Goal: Transaction & Acquisition: Purchase product/service

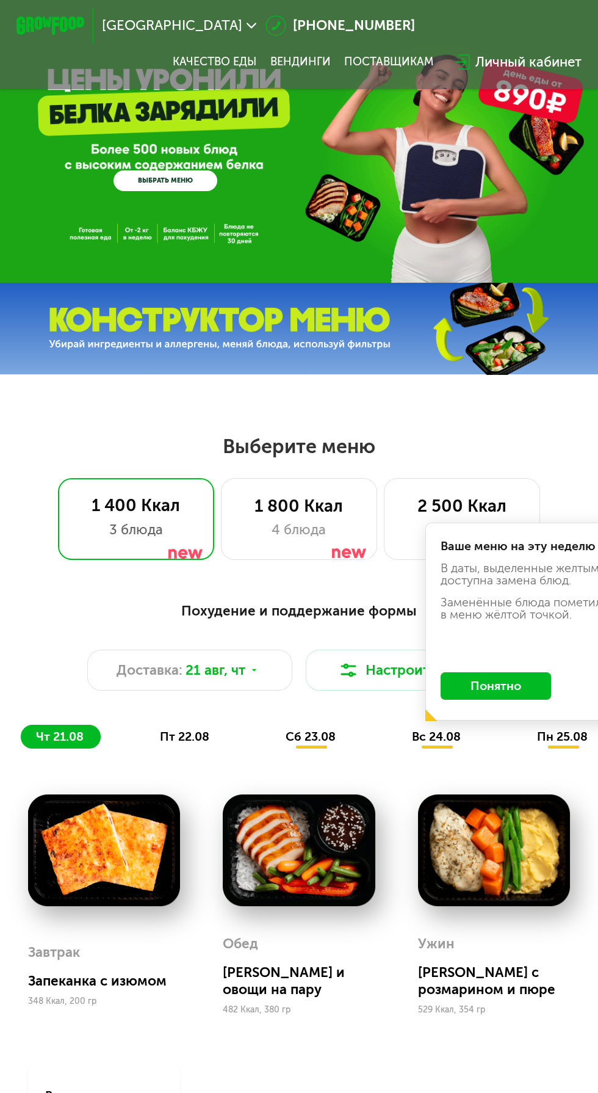
click at [192, 22] on span "[GEOGRAPHIC_DATA]" at bounding box center [172, 25] width 140 height 13
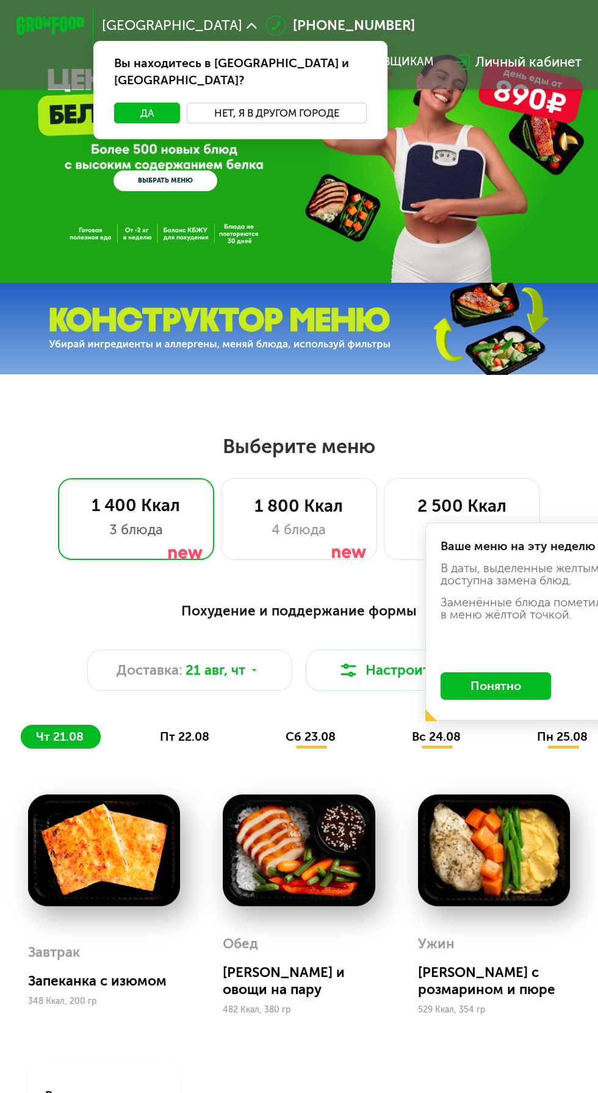
click at [259, 103] on button "Нет, я в другом городе" at bounding box center [277, 113] width 180 height 21
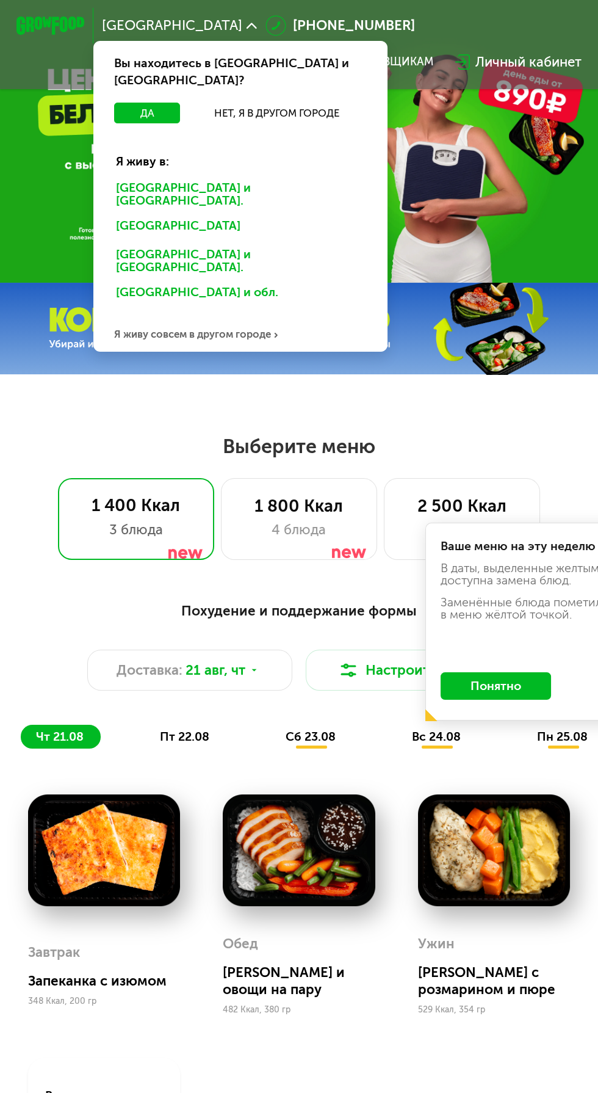
click at [132, 214] on div "[GEOGRAPHIC_DATA] и [GEOGRAPHIC_DATA]." at bounding box center [237, 227] width 267 height 27
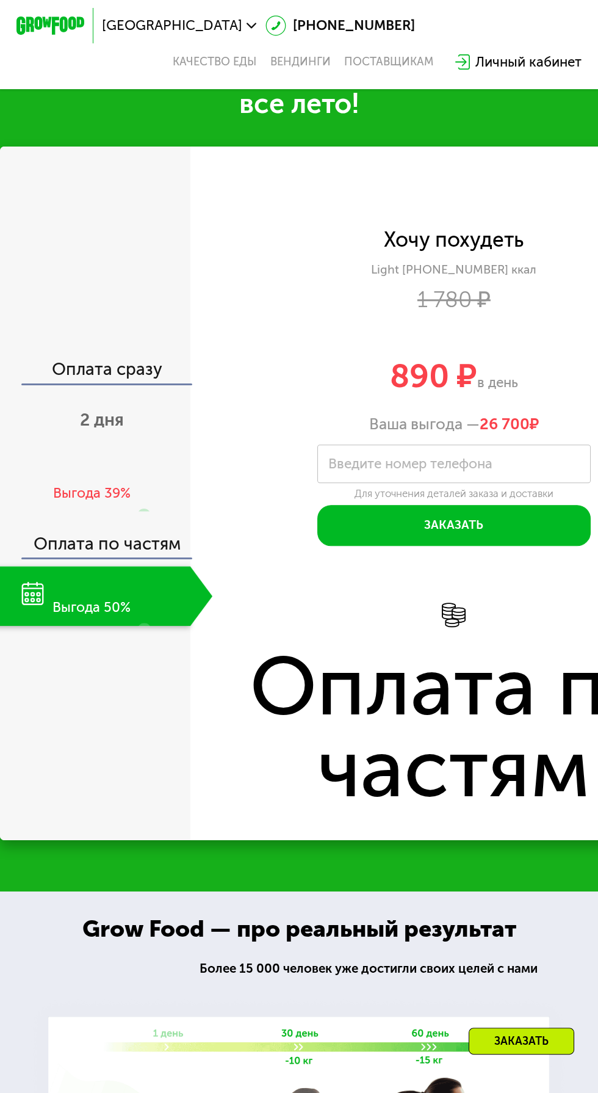
scroll to position [1345, 0]
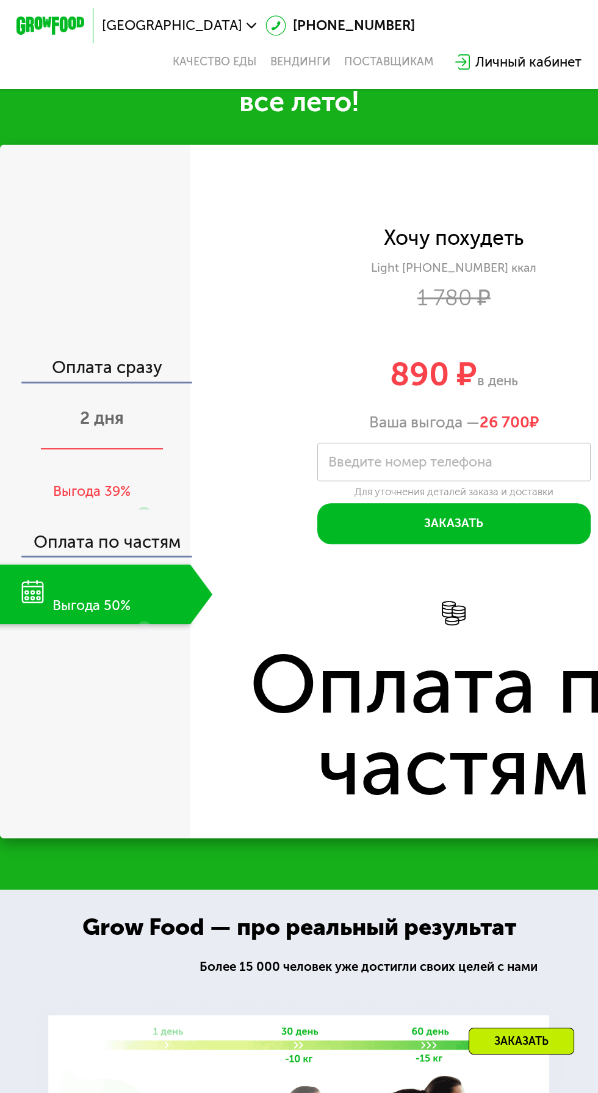
click at [109, 450] on div "2 дня" at bounding box center [101, 420] width 221 height 60
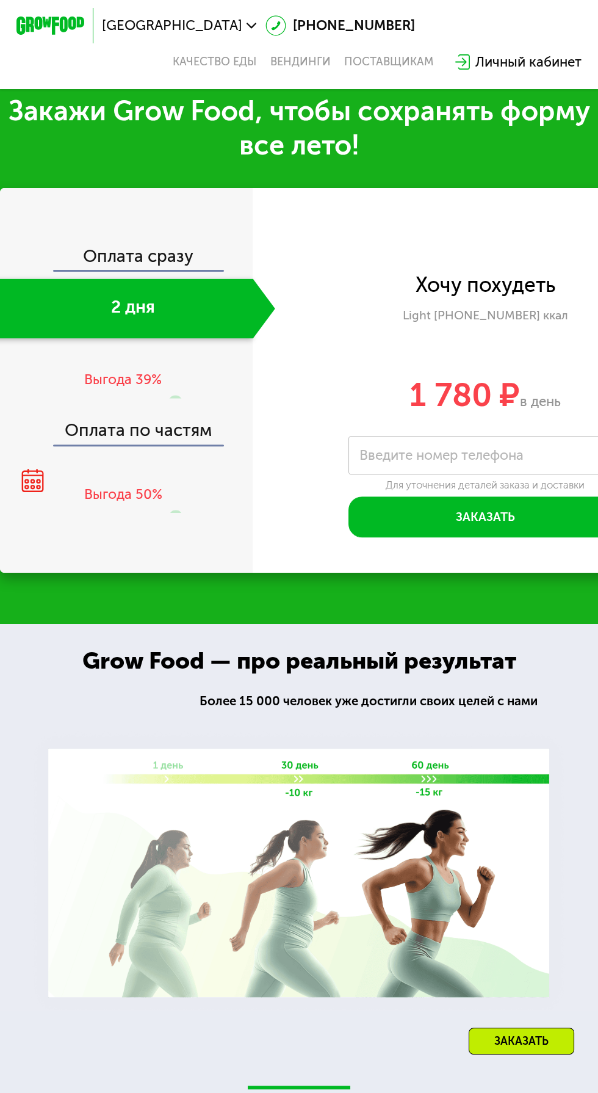
click at [134, 996] on img at bounding box center [298, 872] width 543 height 289
click at [129, 477] on div "Выгода 50%" at bounding box center [133, 495] width 99 height 84
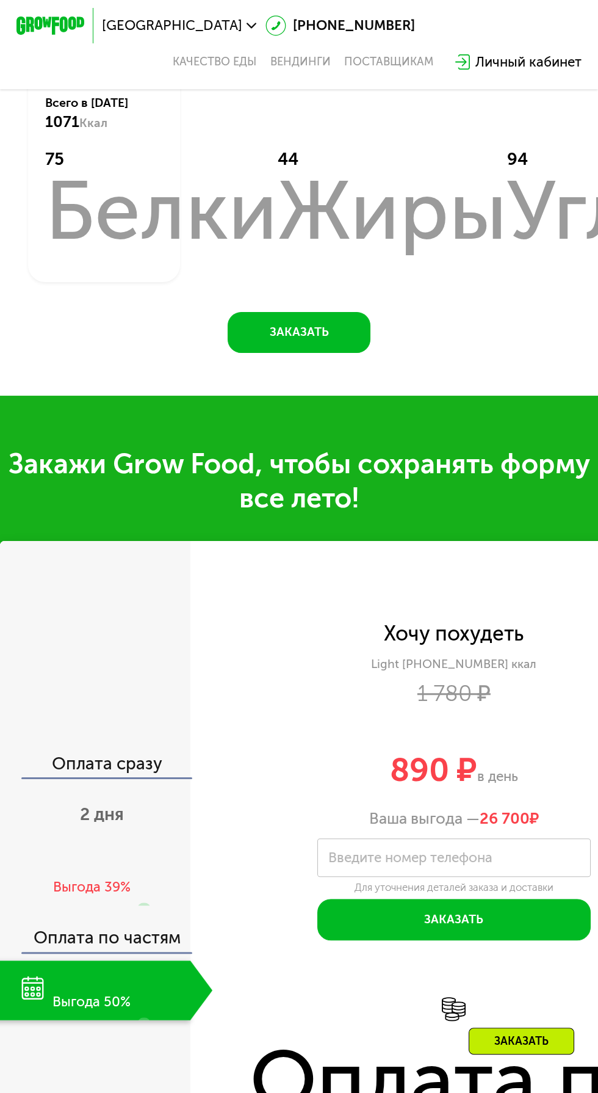
scroll to position [0, 0]
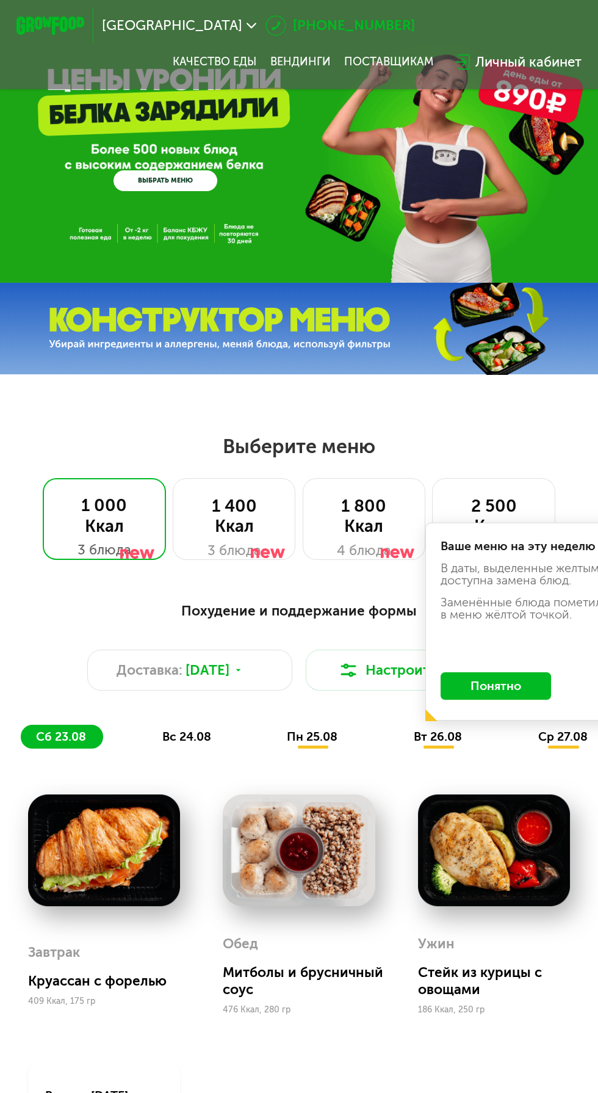
click at [266, 21] on link "[PHONE_NUMBER]" at bounding box center [341, 25] width 150 height 21
click at [121, 29] on span "[GEOGRAPHIC_DATA]" at bounding box center [172, 25] width 140 height 13
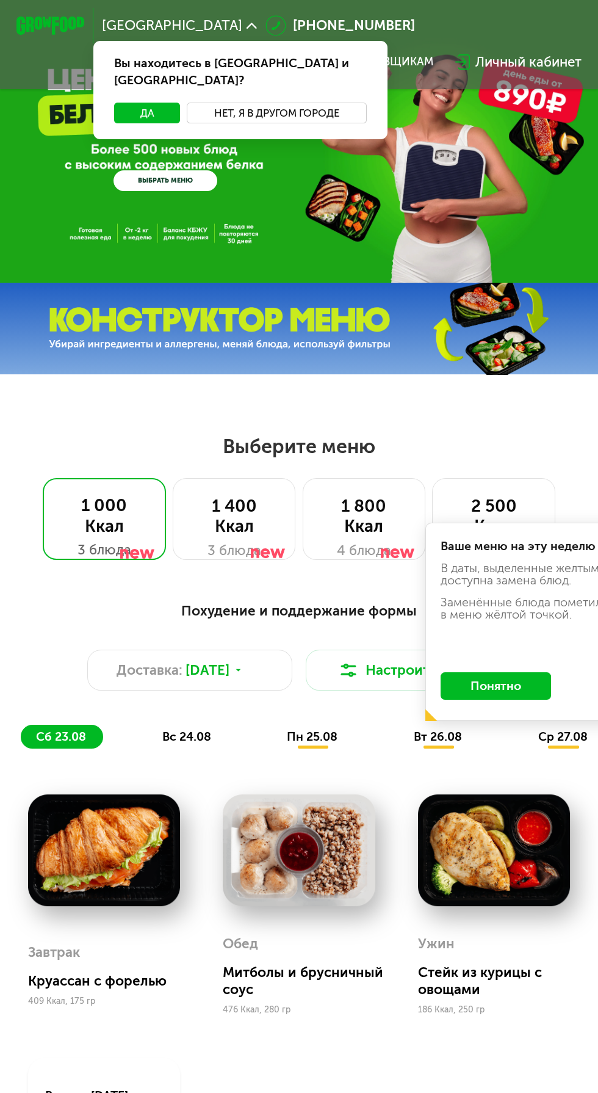
click at [243, 103] on button "Нет, я в другом городе" at bounding box center [277, 113] width 180 height 21
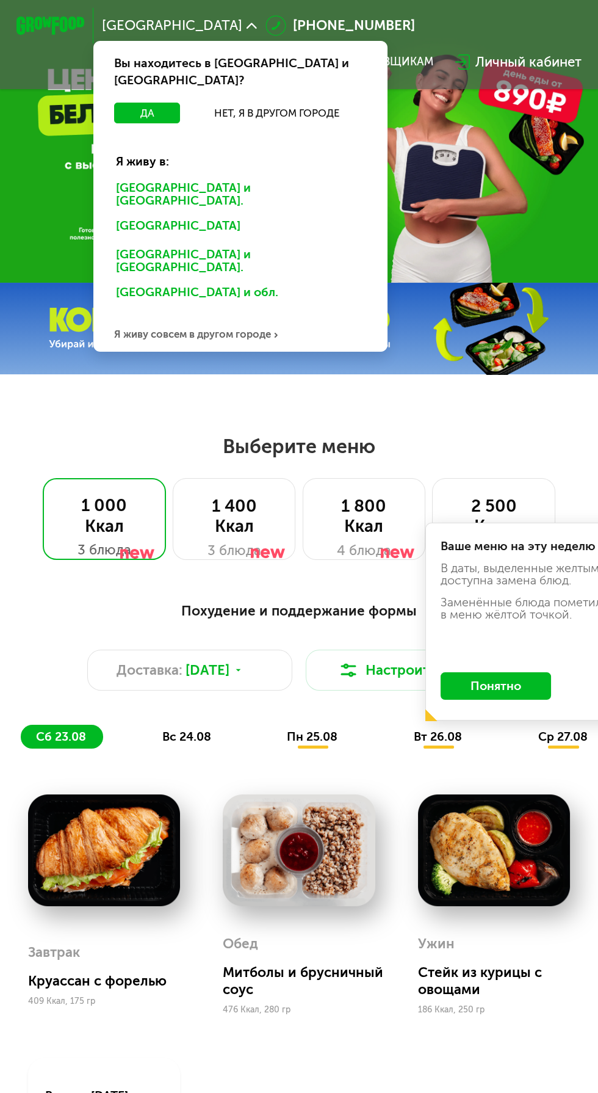
click at [128, 214] on div "Санкт-Петербурге и обл." at bounding box center [237, 227] width 267 height 27
